Goal: Check status

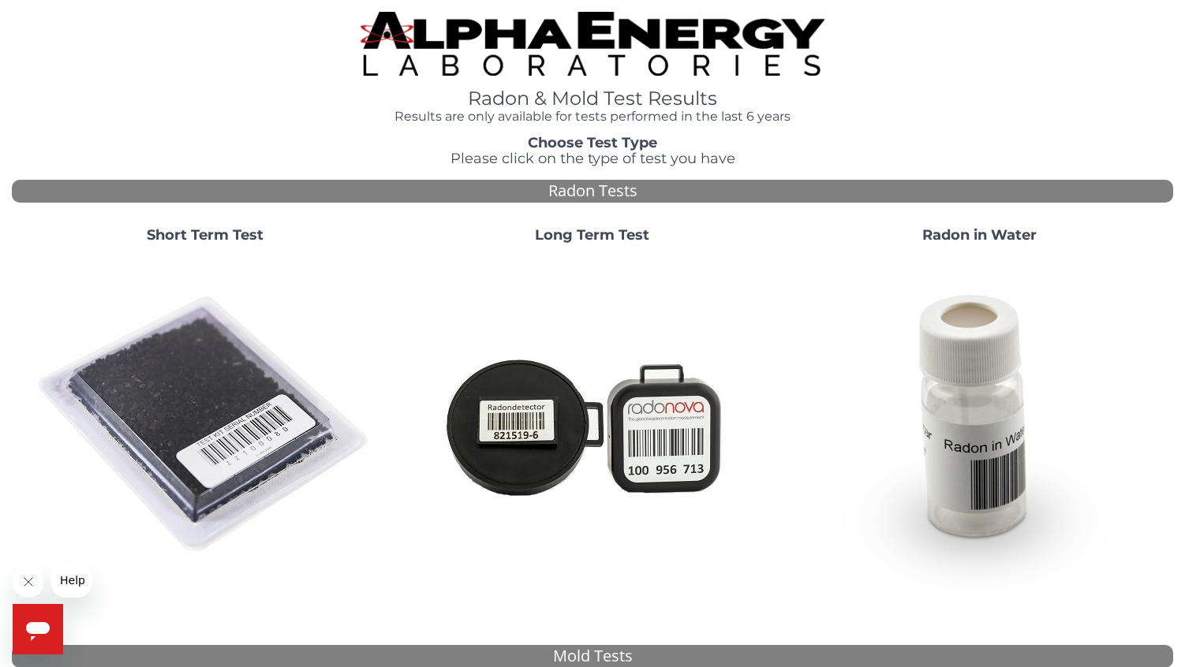
click at [222, 234] on strong "Short Term Test" at bounding box center [205, 234] width 117 height 17
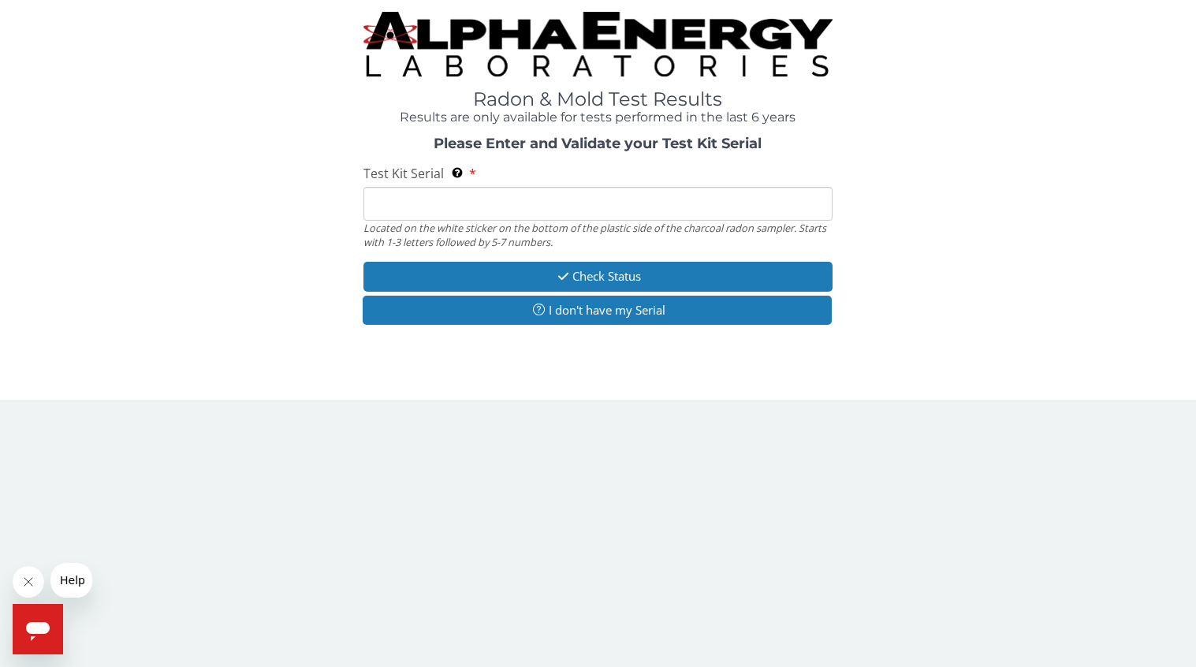
click at [409, 212] on input "Test Kit Serial Located on the white sticker on the bottom of the plastic side …" at bounding box center [598, 204] width 469 height 34
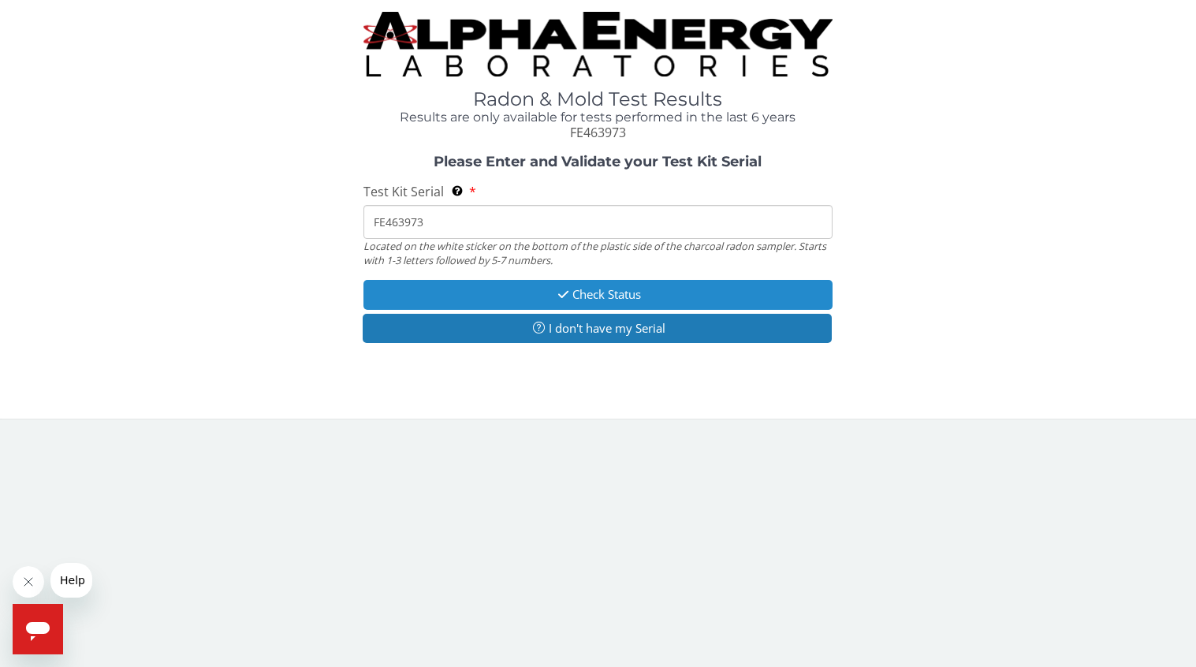
type input "FE463973"
click at [633, 297] on button "Check Status" at bounding box center [598, 294] width 469 height 29
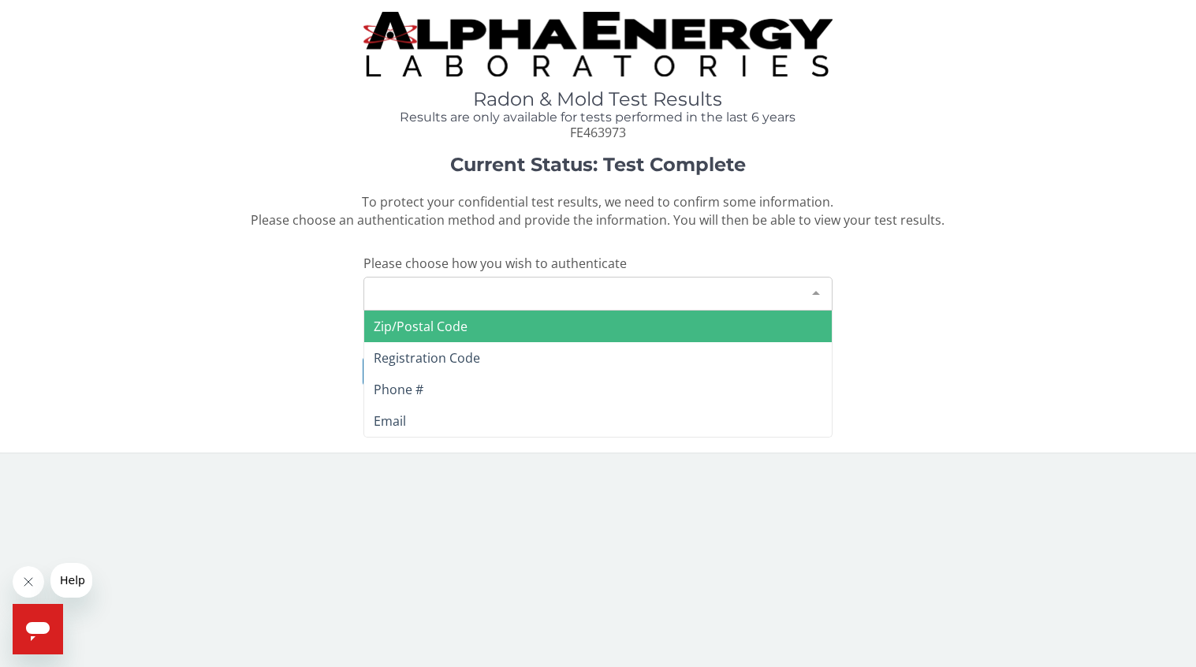
click at [816, 289] on div at bounding box center [816, 293] width 32 height 30
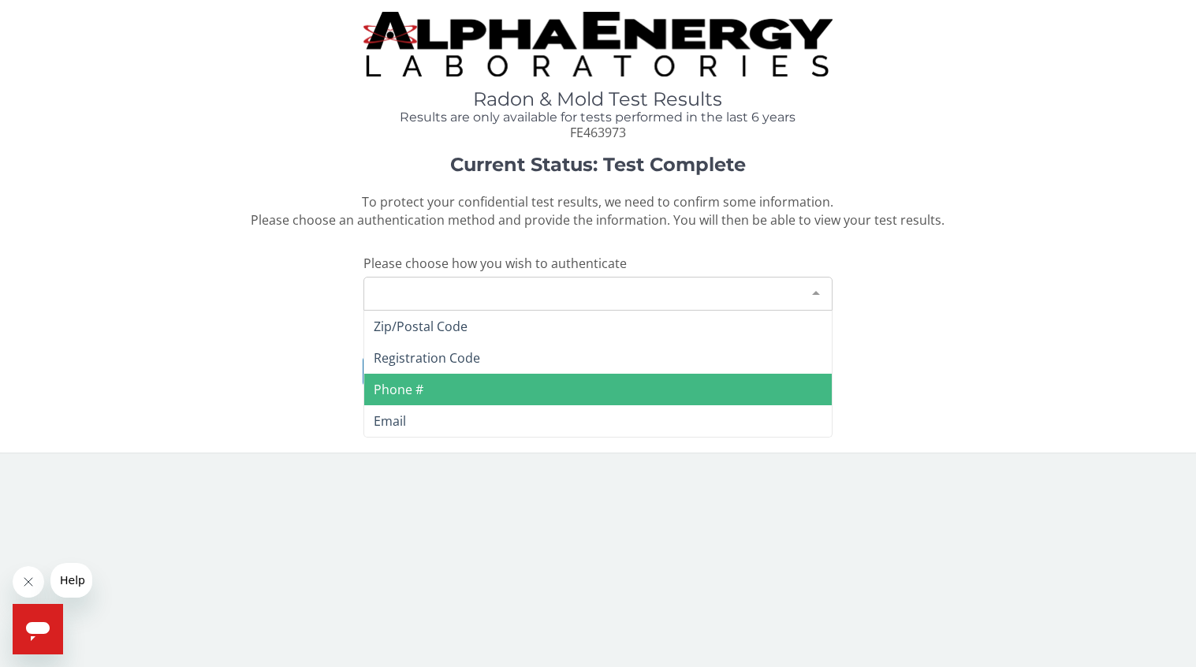
click at [421, 386] on span "Phone #" at bounding box center [399, 389] width 50 height 17
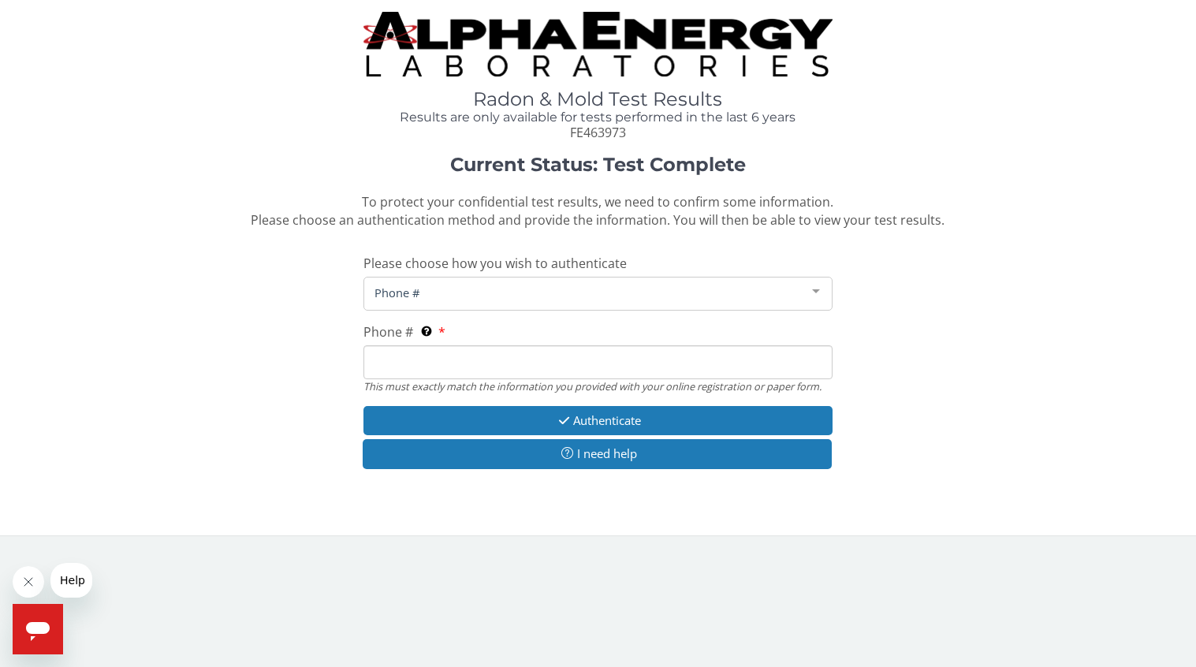
click at [435, 354] on input "Phone # This must exactly match the information you provided with your online r…" at bounding box center [598, 362] width 469 height 34
type input "[PHONE_NUMBER]"
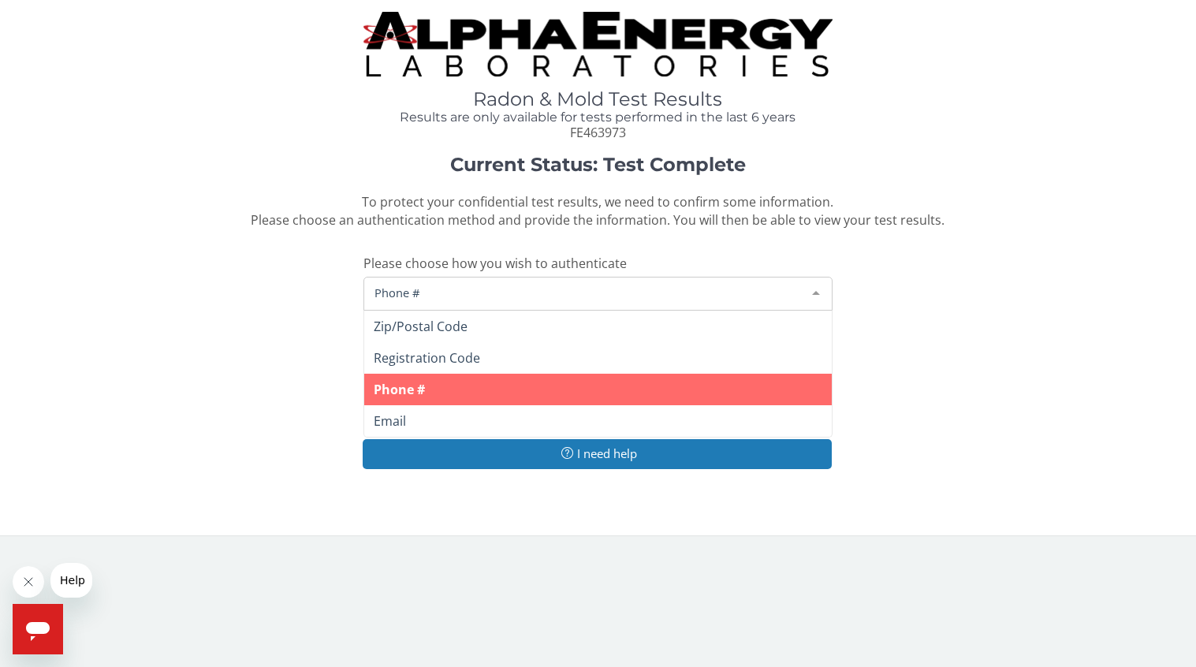
click at [819, 287] on div at bounding box center [816, 293] width 32 height 30
click at [433, 387] on span "Phone #" at bounding box center [598, 390] width 468 height 32
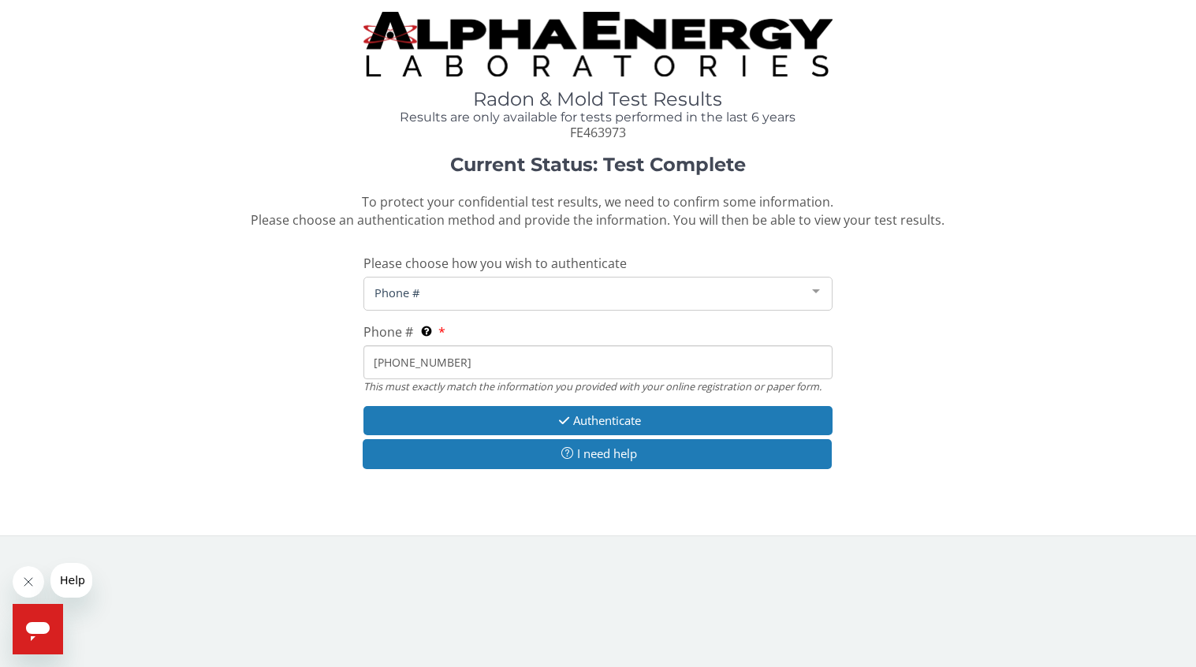
click at [468, 364] on input "[PHONE_NUMBER]" at bounding box center [598, 362] width 469 height 34
click at [599, 417] on button "Authenticate" at bounding box center [598, 420] width 469 height 29
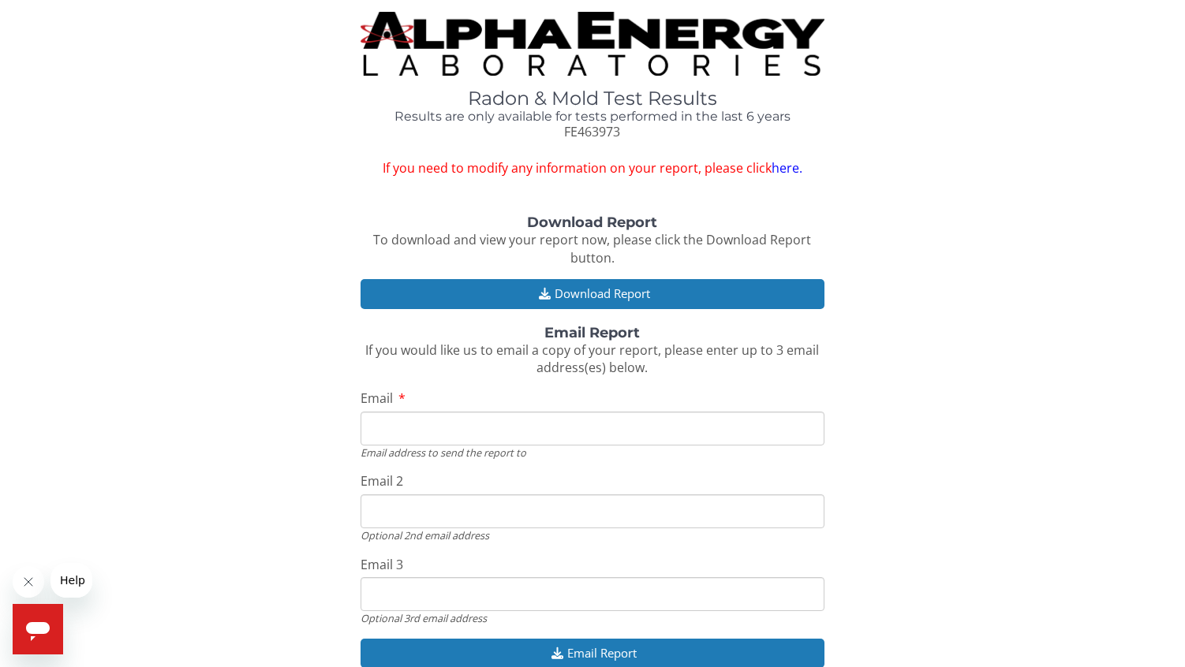
click at [427, 424] on input "Email" at bounding box center [592, 429] width 465 height 34
type input "[EMAIL_ADDRESS][DOMAIN_NAME]"
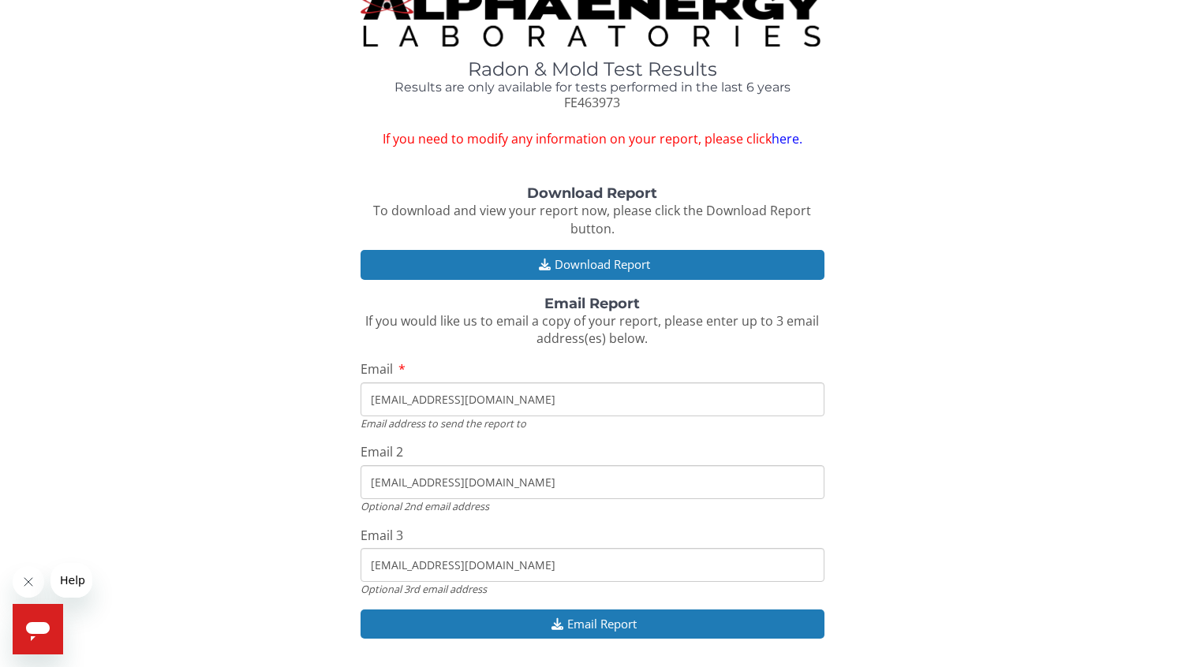
scroll to position [58, 0]
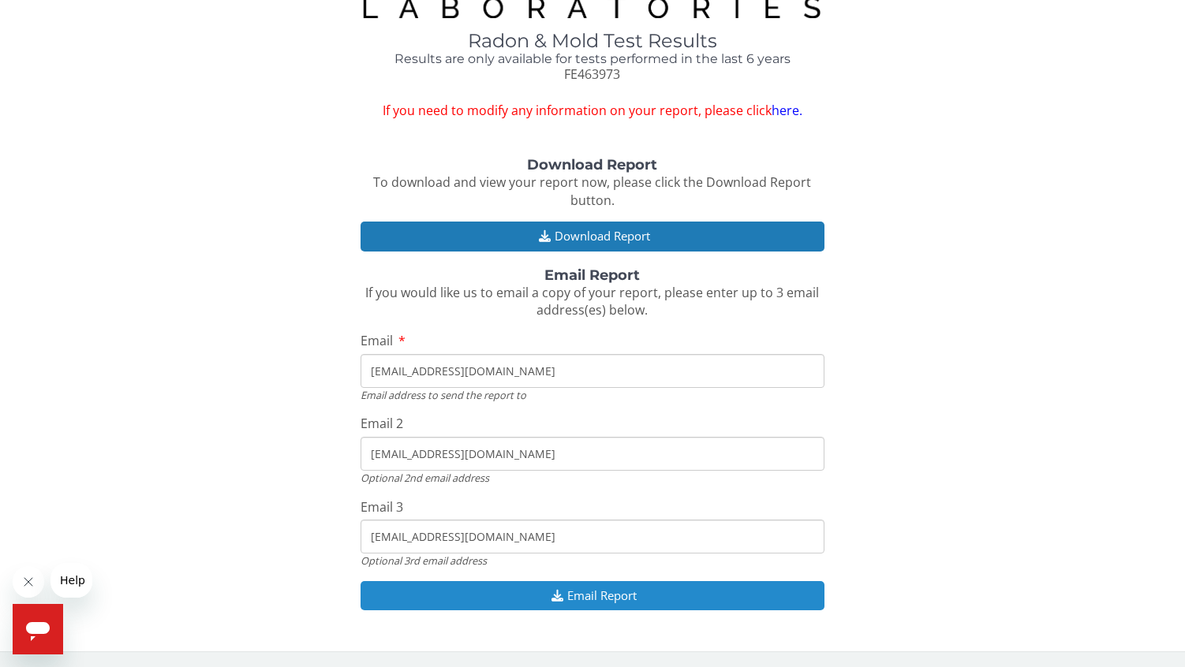
click at [614, 596] on button "Email Report" at bounding box center [592, 595] width 465 height 29
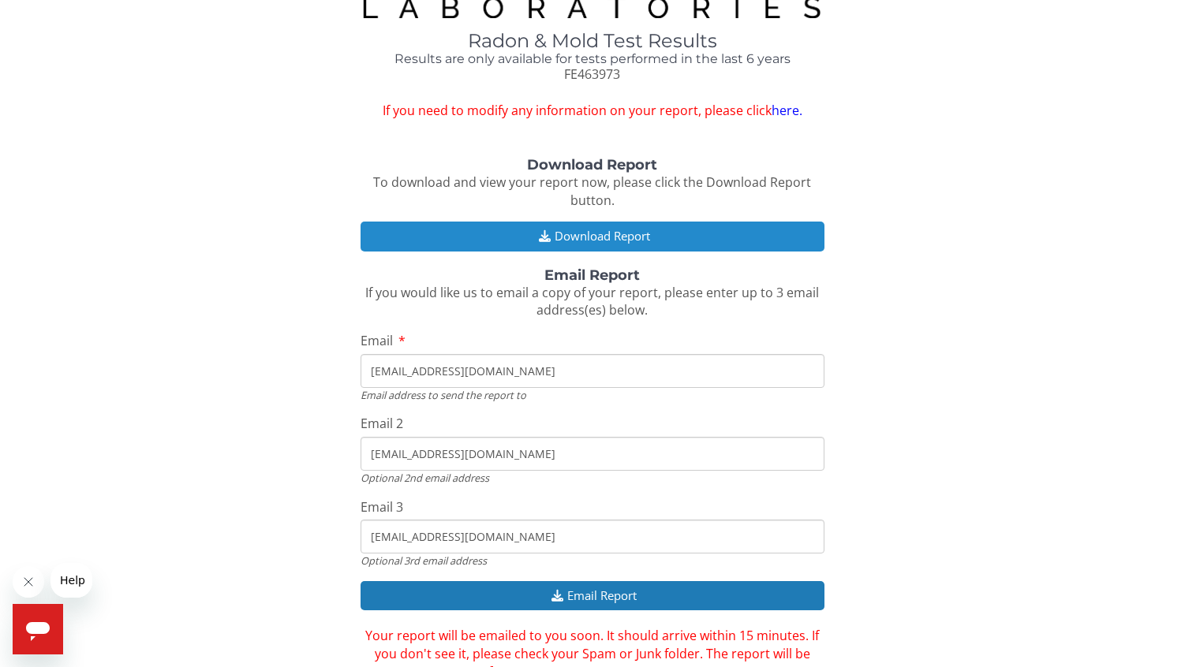
click at [594, 233] on button "Download Report" at bounding box center [592, 236] width 465 height 29
